Goal: Find specific page/section: Find specific page/section

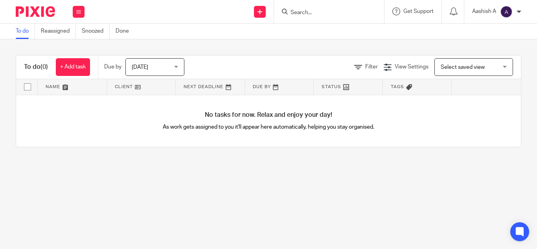
click at [320, 14] on input "Search" at bounding box center [325, 12] width 71 height 7
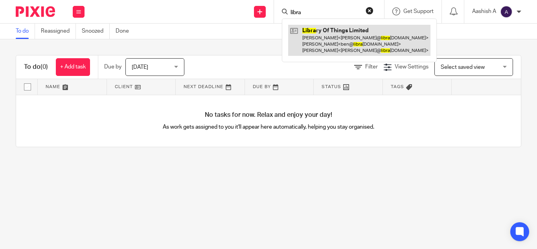
type input "libra"
click at [329, 37] on link at bounding box center [359, 40] width 142 height 31
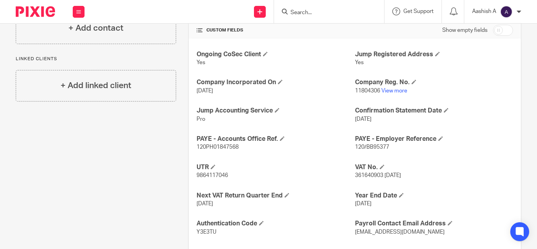
scroll to position [198, 0]
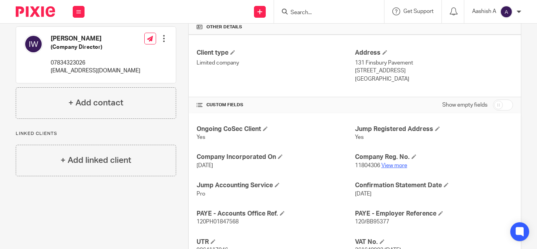
click at [392, 166] on link "View more" at bounding box center [394, 166] width 26 height 6
